Goal: Obtain resource: Obtain resource

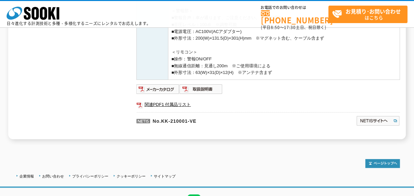
scroll to position [300, 0]
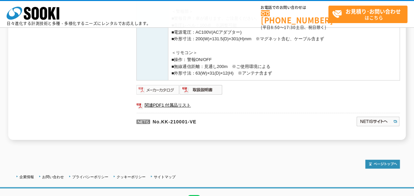
click at [158, 92] on img at bounding box center [157, 89] width 43 height 11
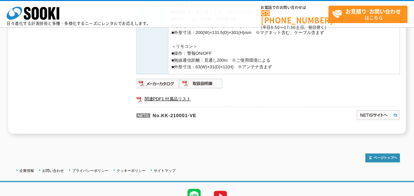
scroll to position [308, 0]
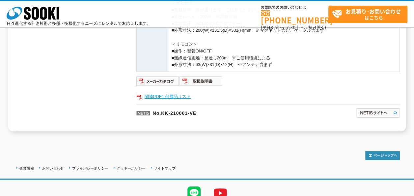
click at [159, 95] on link "関連PDF1 付属品リスト" at bounding box center [267, 96] width 263 height 9
